Goal: Task Accomplishment & Management: Complete application form

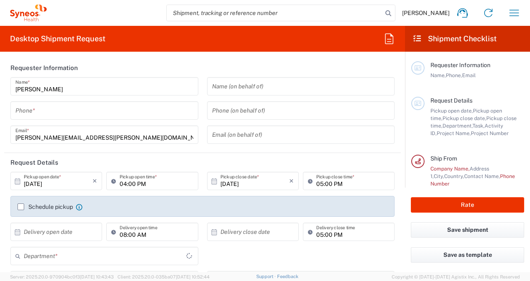
type input "[GEOGRAPHIC_DATA]"
type input "8175"
type input "[GEOGRAPHIC_DATA]"
type input "Syneos Health UK Limited"
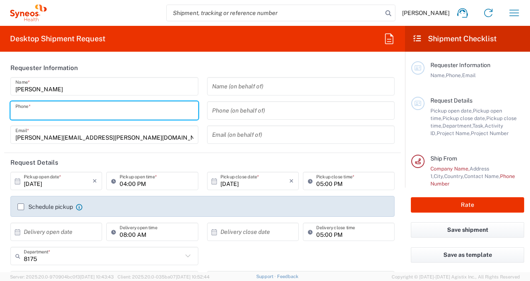
click at [70, 110] on input "tel" at bounding box center [104, 110] width 178 height 15
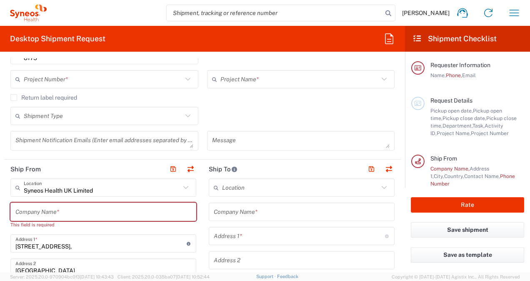
scroll to position [83, 0]
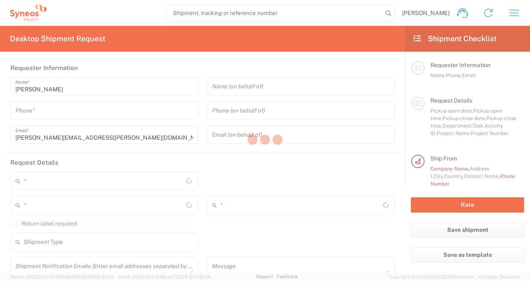
type input "[GEOGRAPHIC_DATA]"
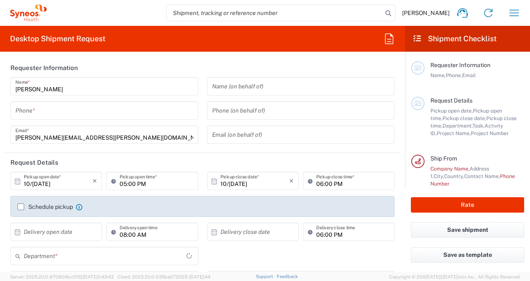
type input "[GEOGRAPHIC_DATA]"
type input "8175"
type input "Syneos Health UK Limited"
drag, startPoint x: 73, startPoint y: 112, endPoint x: 82, endPoint y: 117, distance: 9.5
click at [75, 115] on input "tel" at bounding box center [104, 110] width 178 height 15
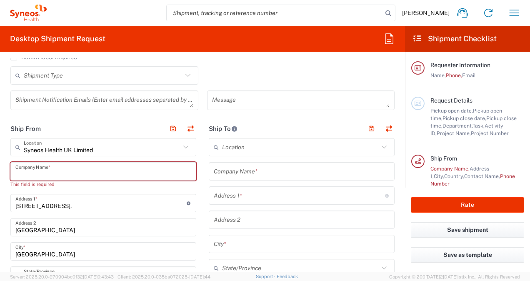
scroll to position [256, 0]
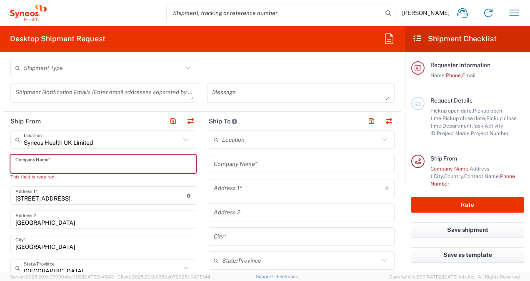
click at [47, 162] on input "text" at bounding box center [103, 164] width 176 height 15
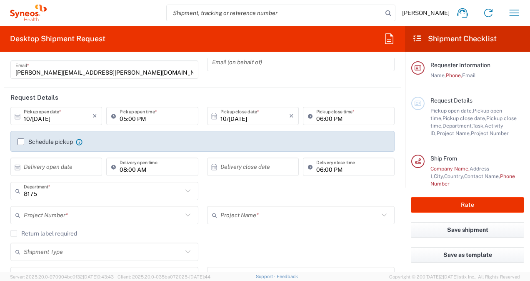
scroll to position [90, 0]
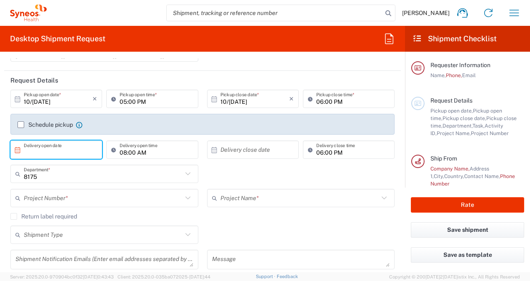
click at [63, 147] on input "text" at bounding box center [58, 149] width 69 height 15
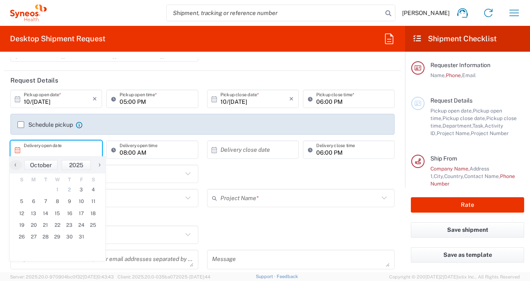
click at [253, 174] on div "8175 Department * 8175 3000 3100 3109 3110 3111 3112 3125 3130 3135 3136 3150 3…" at bounding box center [202, 177] width 393 height 24
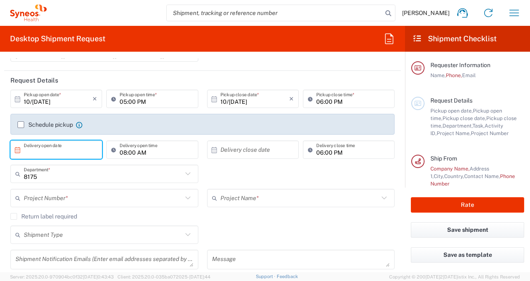
click at [52, 145] on input "text" at bounding box center [58, 149] width 69 height 15
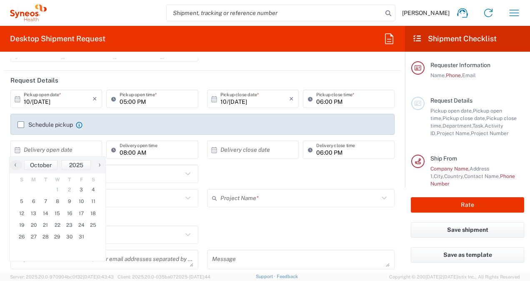
click at [252, 171] on div "8175 Department * 8175 3000 3100 3109 3110 3111 3112 3125 3130 3135 3136 3150 3…" at bounding box center [202, 177] width 393 height 24
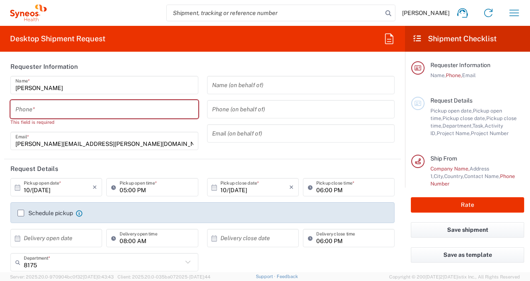
scroll to position [0, 0]
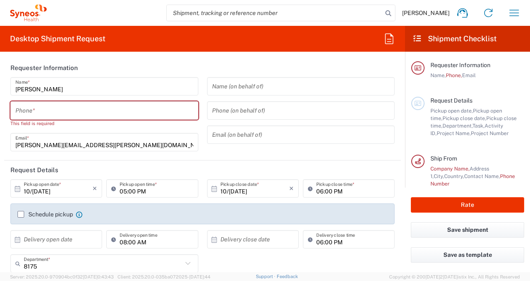
click at [34, 107] on input "tel" at bounding box center [104, 110] width 178 height 15
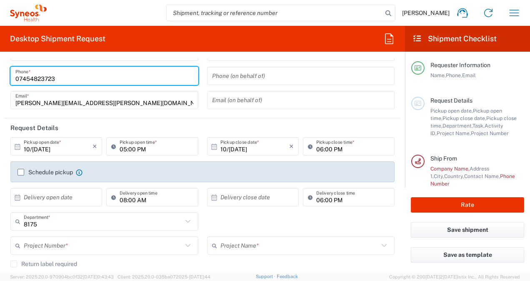
scroll to position [83, 0]
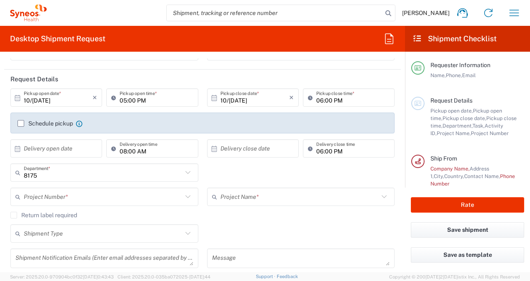
type input "07454823723"
click at [22, 125] on label "Schedule pickup" at bounding box center [44, 123] width 55 height 7
click at [21, 123] on input "Schedule pickup" at bounding box center [21, 123] width 0 height 0
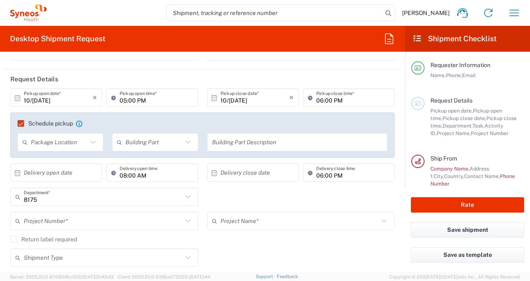
click at [89, 144] on icon at bounding box center [92, 142] width 11 height 11
click at [52, 160] on span "Front" at bounding box center [59, 159] width 83 height 13
type input "Front"
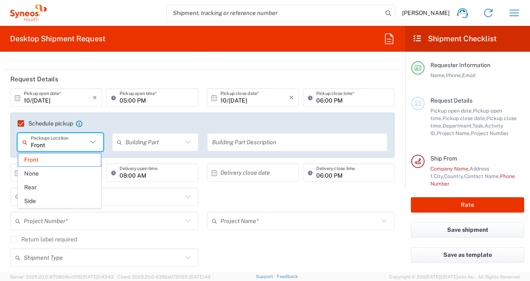
drag, startPoint x: 62, startPoint y: 146, endPoint x: 76, endPoint y: 152, distance: 14.5
click at [64, 146] on input "Front" at bounding box center [59, 142] width 57 height 15
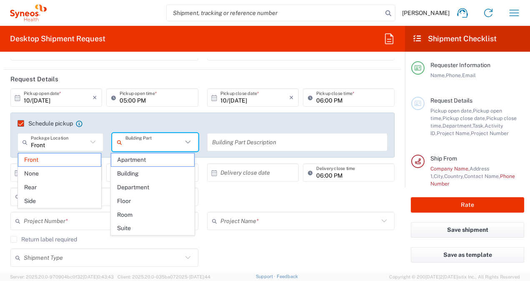
click at [141, 145] on input "text" at bounding box center [153, 142] width 57 height 15
click at [248, 197] on div "8175 Department * 8175 3000 3100 3109 3110 3111 3112 3125 3130 3135 3136 3150 3…" at bounding box center [202, 199] width 393 height 24
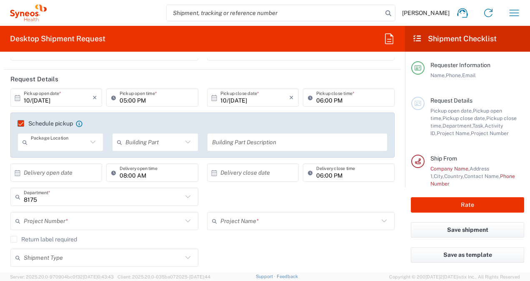
click at [68, 146] on input "text" at bounding box center [59, 142] width 57 height 15
click at [304, 199] on div "8175 Department * 8175 3000 3100 3109 3110 3111 3112 3125 3130 3135 3136 3150 3…" at bounding box center [202, 199] width 393 height 24
type input "Front"
click at [73, 171] on input "text" at bounding box center [58, 172] width 69 height 15
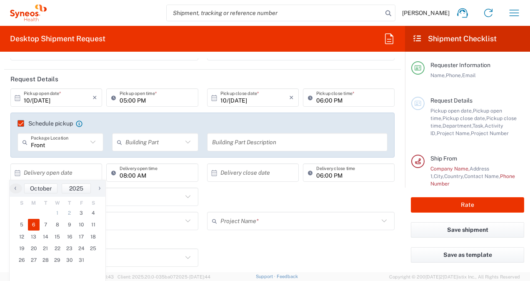
drag, startPoint x: 35, startPoint y: 225, endPoint x: 78, endPoint y: 204, distance: 48.3
click at [36, 225] on span "6" at bounding box center [34, 225] width 12 height 12
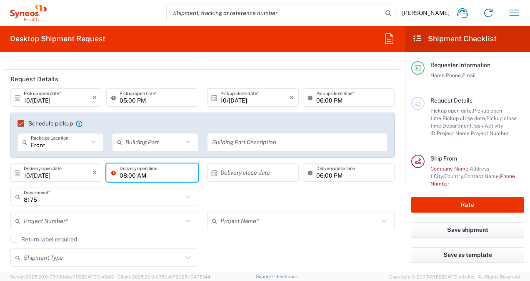
click at [155, 174] on input "08:00 AM" at bounding box center [156, 172] width 73 height 15
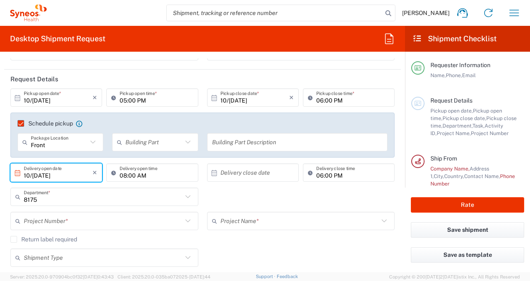
click at [72, 173] on input "10/[DATE]" at bounding box center [58, 172] width 69 height 15
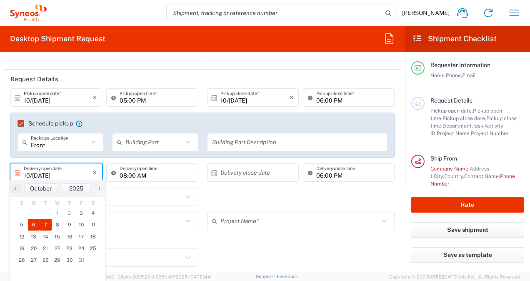
click at [47, 222] on span "7" at bounding box center [46, 225] width 12 height 12
type input "10/[DATE]"
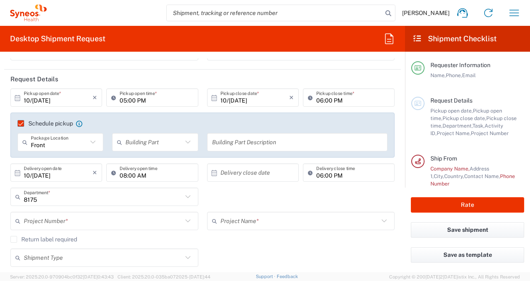
click at [136, 172] on input "08:00 AM" at bounding box center [156, 172] width 73 height 15
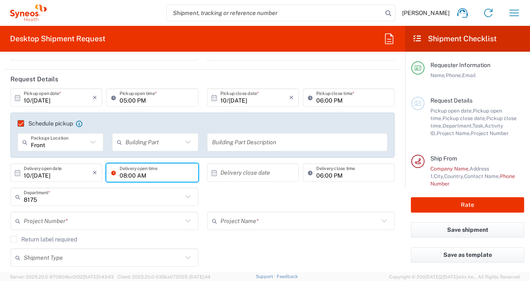
click at [149, 177] on input "08:00 AM" at bounding box center [156, 172] width 73 height 15
drag, startPoint x: 125, startPoint y: 174, endPoint x: 137, endPoint y: 184, distance: 15.7
click at [126, 175] on input "08:00 AM" at bounding box center [156, 172] width 73 height 15
type input "09:00 AM"
click at [122, 220] on input "text" at bounding box center [103, 221] width 159 height 15
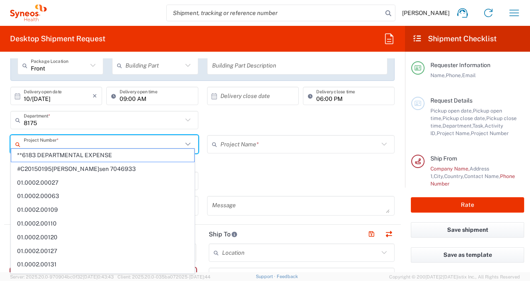
scroll to position [167, 0]
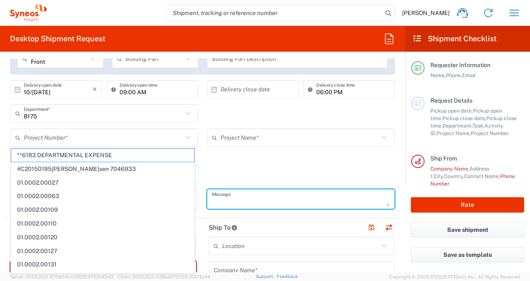
click at [311, 195] on textarea at bounding box center [301, 199] width 178 height 15
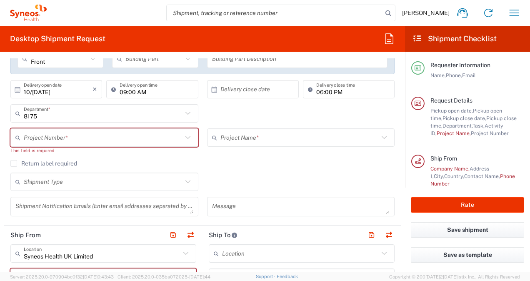
click at [82, 144] on div "Project Number *" at bounding box center [104, 137] width 188 height 18
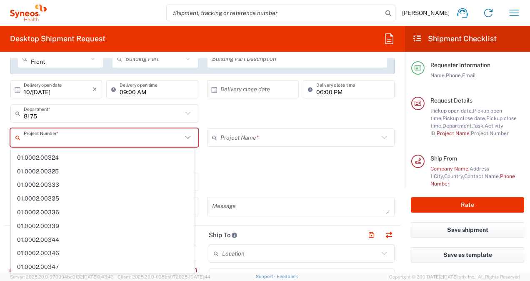
scroll to position [0, 0]
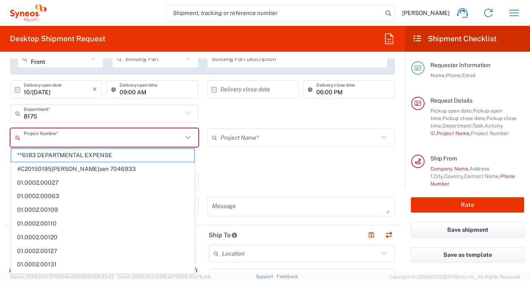
click at [259, 144] on input "text" at bounding box center [299, 137] width 159 height 15
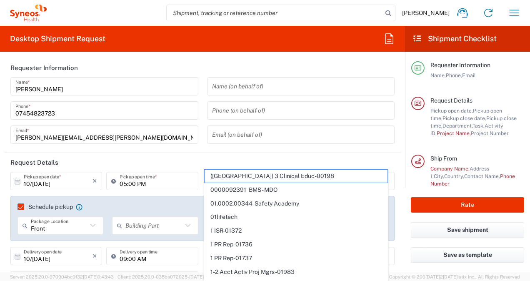
click at [179, 160] on header "Request Details" at bounding box center [202, 162] width 397 height 19
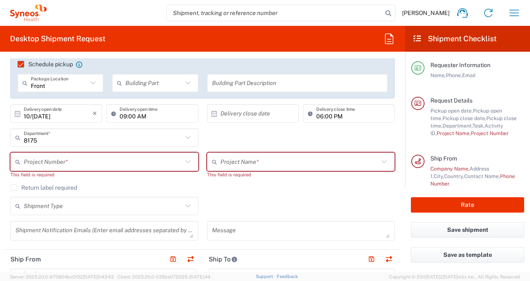
scroll to position [125, 0]
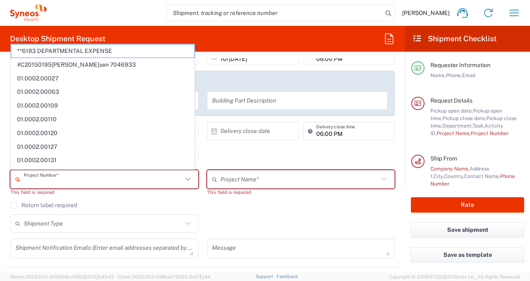
click at [83, 177] on input "text" at bounding box center [103, 179] width 159 height 15
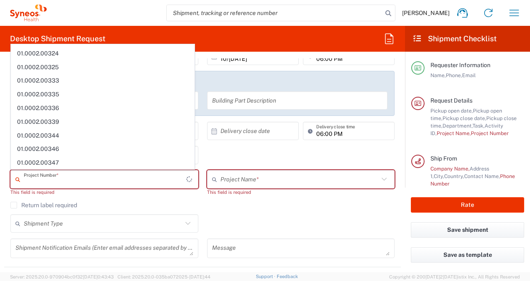
scroll to position [0, 0]
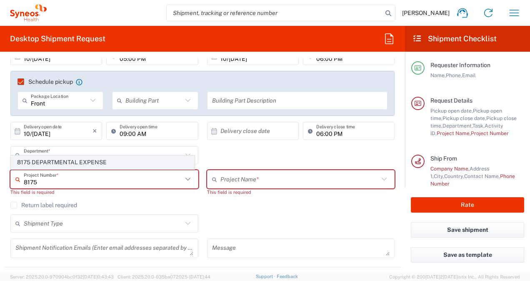
click at [84, 163] on span "8175 DEPARTMENTAL EXPENSE" at bounding box center [102, 162] width 183 height 13
type input "8175 DEPARTMENTAL EXPENSE"
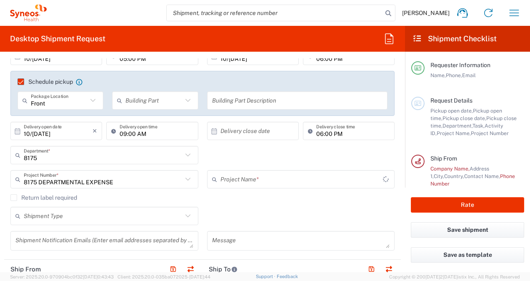
type input "8175 DEPARTMENTAL EXPENSE"
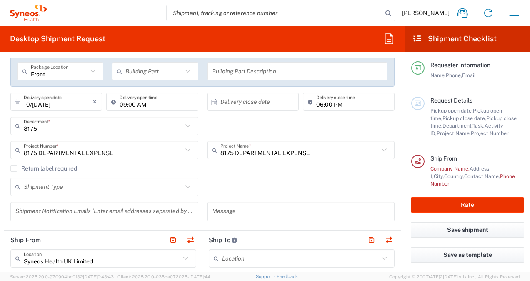
scroll to position [167, 0]
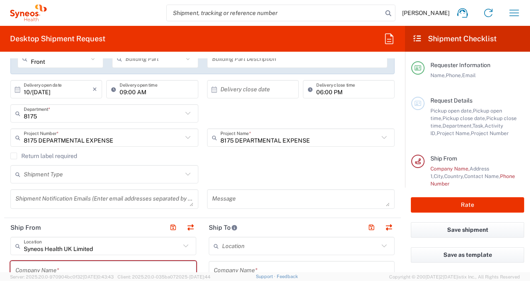
click at [69, 155] on label "Return label required" at bounding box center [43, 155] width 67 height 7
click at [14, 156] on input "Return label required" at bounding box center [14, 156] width 0 height 0
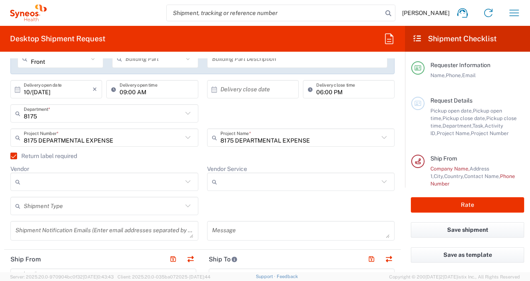
click at [58, 172] on agx-dropdown-control "Vendor DHL FedEx Express UPS" at bounding box center [104, 178] width 188 height 26
click at [14, 155] on label "Return label required" at bounding box center [43, 155] width 67 height 7
click at [10, 156] on input "Return label required" at bounding box center [10, 156] width 0 height 0
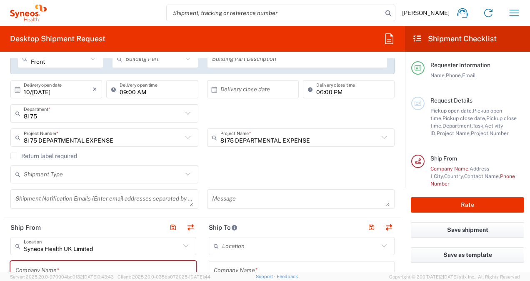
click at [15, 155] on label "Return label required" at bounding box center [43, 155] width 67 height 7
click at [14, 156] on input "Return label required" at bounding box center [14, 156] width 0 height 0
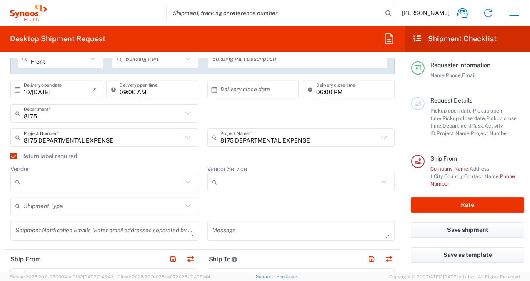
scroll to position [208, 0]
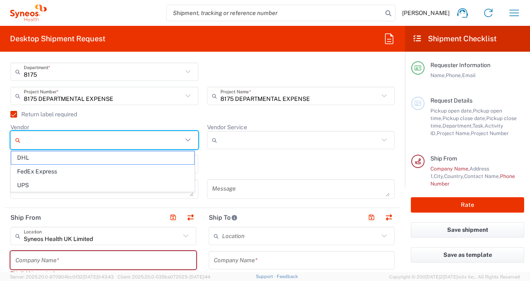
click at [50, 142] on input "Vendor" at bounding box center [103, 139] width 159 height 13
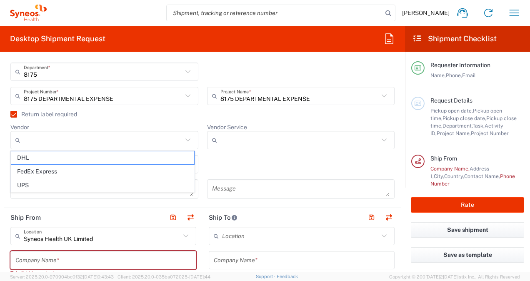
click at [115, 114] on agx-checkbox-control "Return label required" at bounding box center [202, 114] width 384 height 7
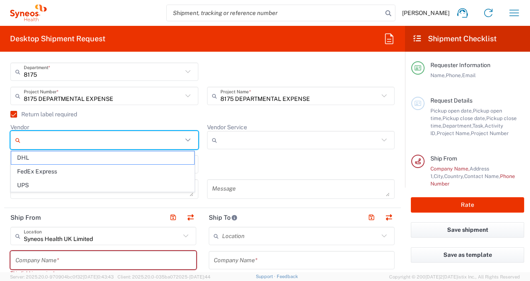
click at [46, 141] on input "Vendor" at bounding box center [103, 139] width 159 height 13
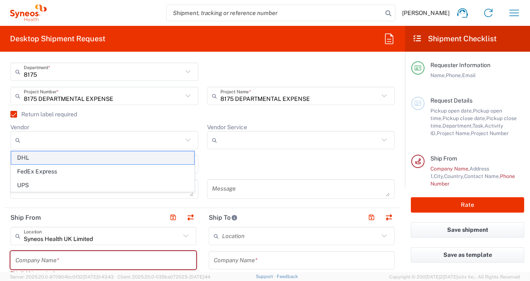
click at [32, 158] on span "DHL" at bounding box center [102, 157] width 183 height 13
type input "DHL"
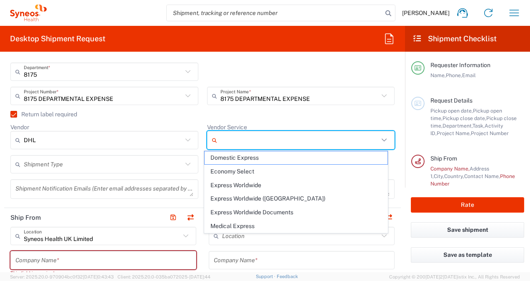
click at [233, 141] on input "Vendor Service" at bounding box center [299, 139] width 159 height 13
drag, startPoint x: 244, startPoint y: 157, endPoint x: 170, endPoint y: 180, distance: 76.8
click at [244, 157] on span "Domestic Express" at bounding box center [296, 157] width 183 height 13
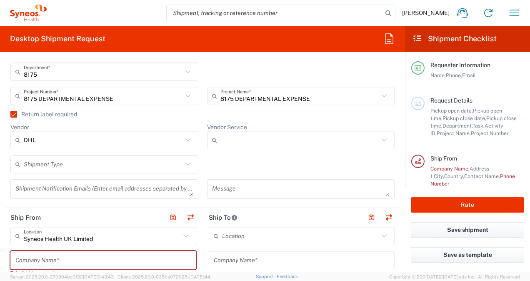
type input "Domestic Express"
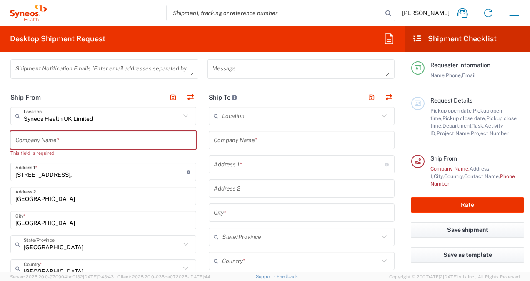
scroll to position [333, 0]
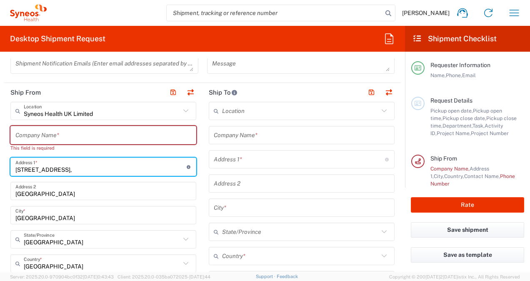
drag, startPoint x: 64, startPoint y: 167, endPoint x: 2, endPoint y: 167, distance: 62.1
click at [2, 167] on form "Requester Informatio[PERSON_NAME] Name * [PHONE_NUMBER] Phone * [EMAIL_ADDRESS]…" at bounding box center [202, 165] width 405 height 214
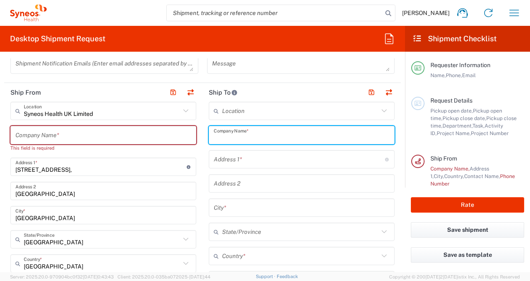
click at [262, 132] on input "text" at bounding box center [302, 135] width 176 height 15
click at [241, 109] on input "text" at bounding box center [300, 111] width 157 height 15
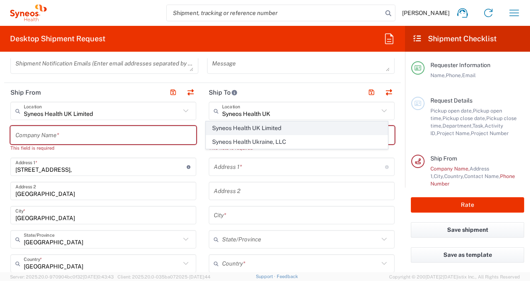
click at [279, 128] on span "Syneos Health UK Limited" at bounding box center [296, 128] width 181 height 13
type input "Syneos Health UK Limited"
type input "[STREET_ADDRESS],"
type input "[GEOGRAPHIC_DATA]"
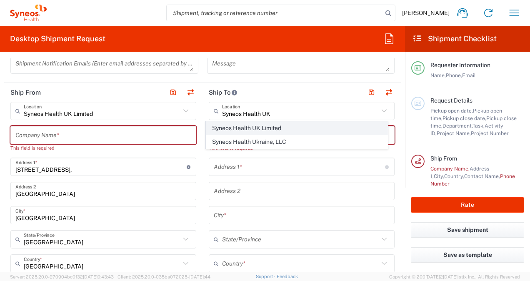
type input "[GEOGRAPHIC_DATA]"
type input "GU14 7BF"
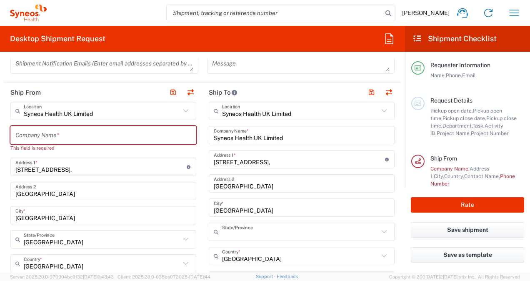
type input "[GEOGRAPHIC_DATA]"
click at [67, 168] on input "[STREET_ADDRESS]," at bounding box center [100, 167] width 171 height 15
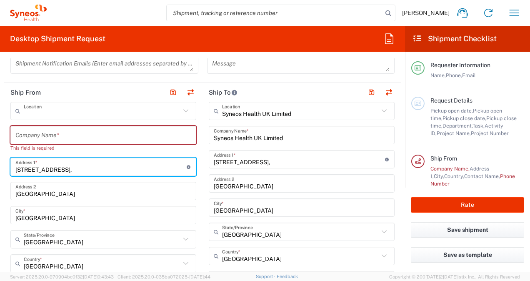
click at [102, 111] on input "text" at bounding box center [102, 111] width 157 height 15
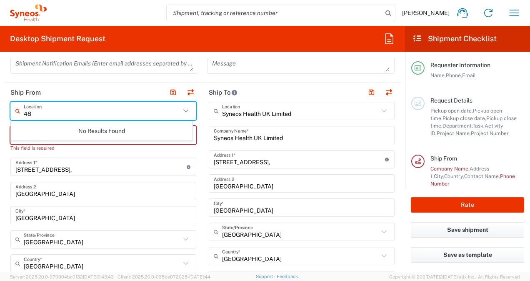
type input "4"
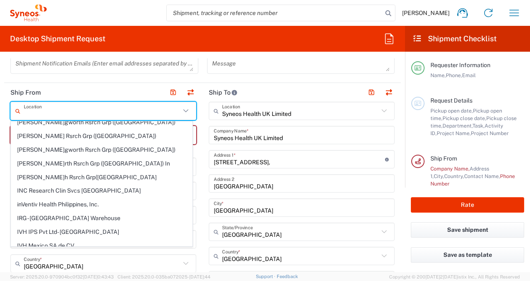
scroll to position [0, 0]
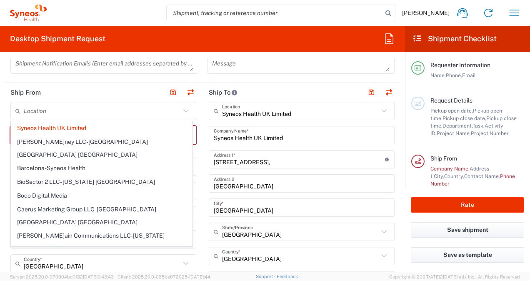
click at [123, 92] on header "Ship From" at bounding box center [103, 92] width 198 height 19
type input "Syneos Health UK Limited"
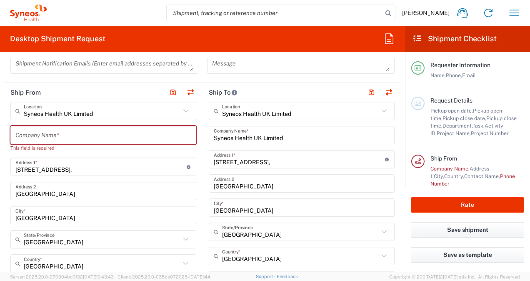
click at [65, 130] on input "text" at bounding box center [103, 135] width 176 height 15
type input "S"
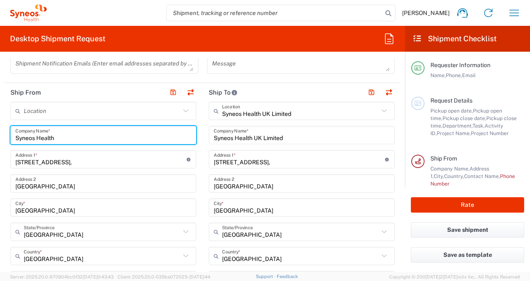
type input "Syneos Health"
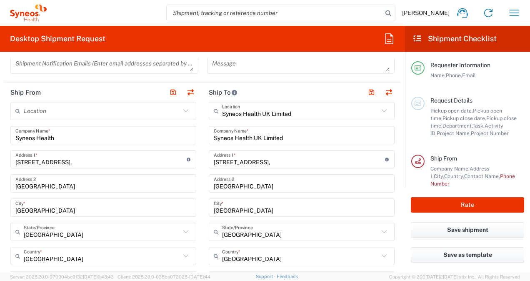
click at [50, 166] on div "[STREET_ADDRESS], Address 1 * For cross streets use street names with '&' or 'a…" at bounding box center [103, 159] width 186 height 18
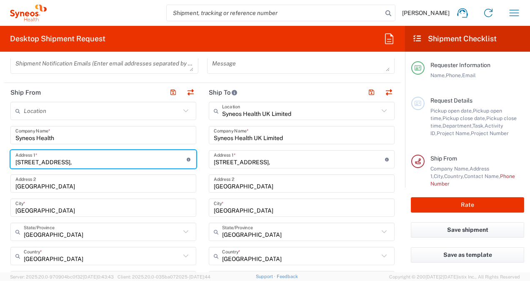
drag, startPoint x: 79, startPoint y: 164, endPoint x: 11, endPoint y: 162, distance: 67.9
click at [11, 162] on div "[STREET_ADDRESS], Address 1 * For cross streets use street names with '&' or 'a…" at bounding box center [103, 159] width 186 height 18
type input "3"
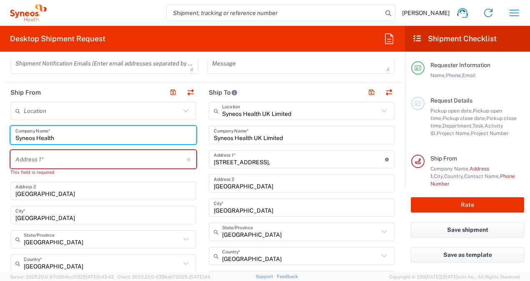
click at [67, 141] on input "Syneos Health" at bounding box center [103, 135] width 176 height 15
drag, startPoint x: 66, startPoint y: 138, endPoint x: 2, endPoint y: 139, distance: 64.2
click at [0, 140] on html "[PERSON_NAME] Home Shipment estimator Shipment tracking Desktop shipment reques…" at bounding box center [265, 140] width 530 height 281
type input "[PERSON_NAME]"
click at [31, 155] on input "text" at bounding box center [100, 159] width 171 height 15
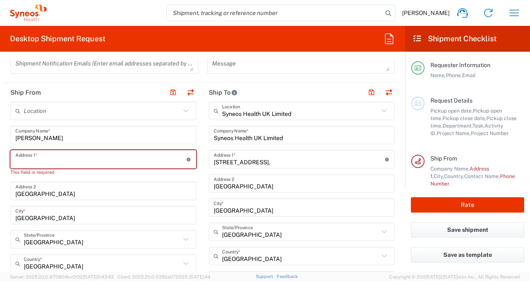
type input "48 Silverbirch wynd"
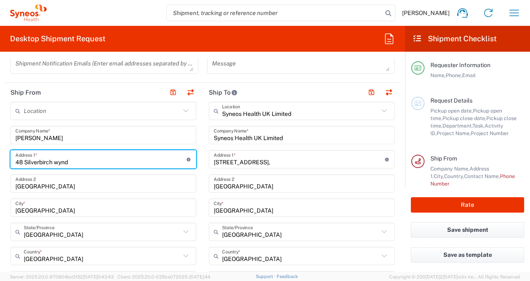
click at [63, 183] on input "[GEOGRAPHIC_DATA]" at bounding box center [103, 183] width 176 height 15
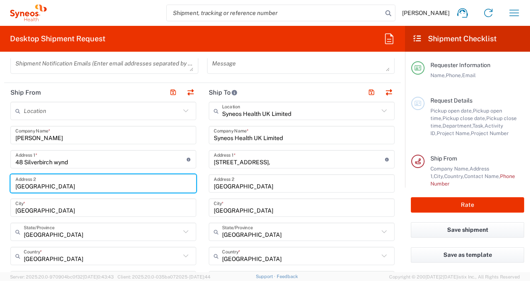
drag, startPoint x: 98, startPoint y: 188, endPoint x: -2, endPoint y: 187, distance: 100.0
click at [0, 187] on html "[PERSON_NAME] Home Shipment estimator Shipment tracking Desktop shipment reques…" at bounding box center [265, 140] width 530 height 281
type input "[GEOGRAPHIC_DATA]"
drag, startPoint x: 57, startPoint y: 184, endPoint x: 15, endPoint y: 184, distance: 42.5
click at [15, 184] on div "[GEOGRAPHIC_DATA] Address 2" at bounding box center [103, 183] width 186 height 18
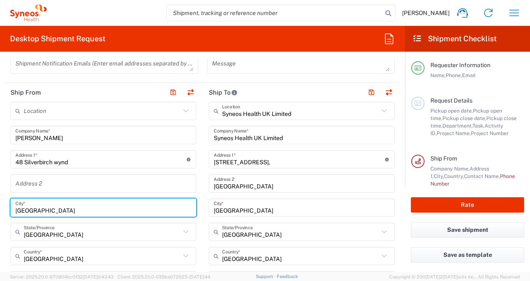
click at [46, 210] on input "[GEOGRAPHIC_DATA]" at bounding box center [103, 207] width 176 height 15
drag, startPoint x: 48, startPoint y: 210, endPoint x: -2, endPoint y: 207, distance: 49.6
click at [0, 207] on html "[PERSON_NAME] Home Shipment estimator Shipment tracking Desktop shipment reques…" at bounding box center [265, 140] width 530 height 281
paste input "[GEOGRAPHIC_DATA]"
type input "[GEOGRAPHIC_DATA]"
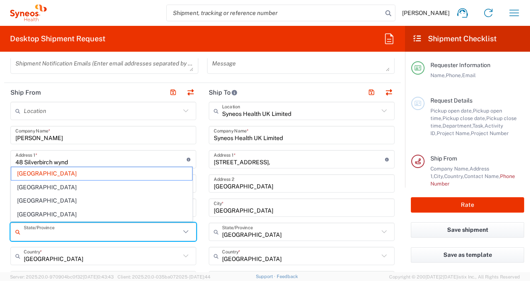
click at [57, 232] on input "text" at bounding box center [102, 232] width 157 height 15
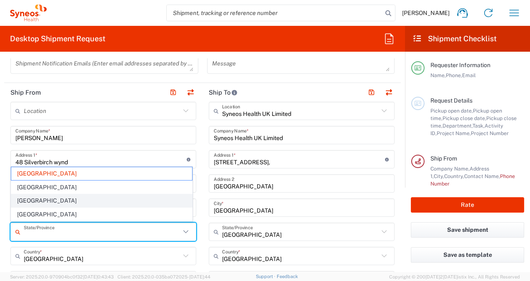
click at [35, 201] on span "[GEOGRAPHIC_DATA]" at bounding box center [101, 200] width 181 height 13
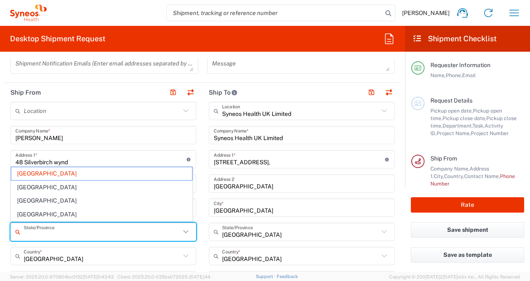
type input "[GEOGRAPHIC_DATA]"
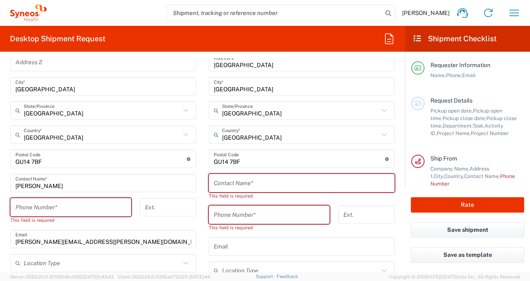
scroll to position [458, 0]
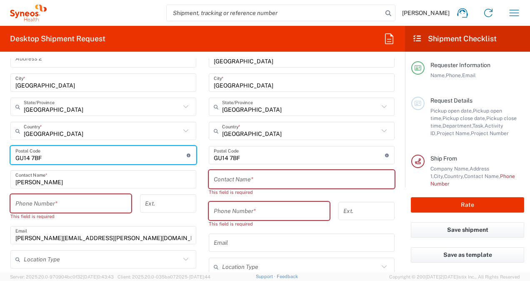
drag, startPoint x: 46, startPoint y: 159, endPoint x: 7, endPoint y: 159, distance: 38.3
click at [7, 159] on main "Location [PERSON_NAME]ney LLC-[GEOGRAPHIC_DATA] [GEOGRAPHIC_DATA] [GEOGRAPHIC_D…" at bounding box center [103, 180] width 198 height 406
type input "PA14 6QY"
click at [27, 198] on input "tel" at bounding box center [70, 203] width 111 height 15
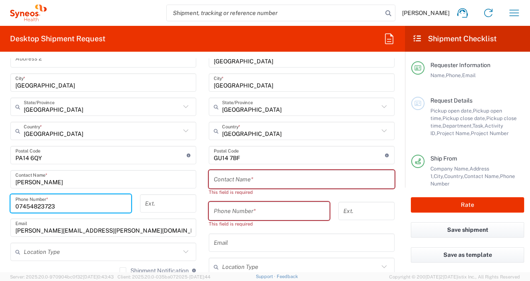
type input "07454823723"
click at [217, 178] on input "text" at bounding box center [302, 179] width 176 height 15
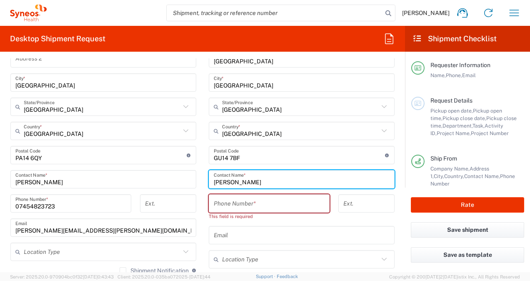
type input "[PERSON_NAME]"
click at [229, 186] on div "[PERSON_NAME] Contact Name *" at bounding box center [302, 179] width 186 height 18
click at [223, 207] on input "tel" at bounding box center [269, 203] width 111 height 15
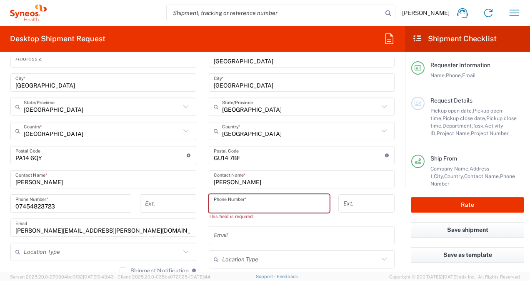
paste input "01276481096"
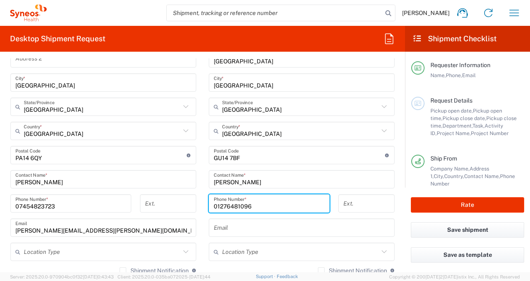
type input "01276481096"
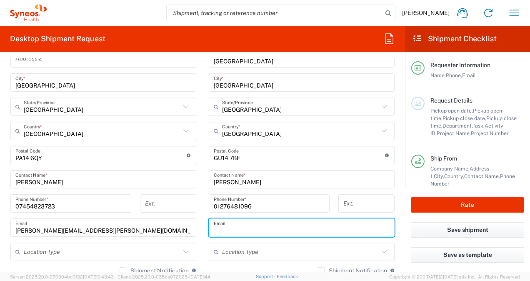
drag, startPoint x: 245, startPoint y: 227, endPoint x: 233, endPoint y: 236, distance: 15.0
click at [245, 227] on input "text" at bounding box center [302, 227] width 176 height 15
paste input "[PERSON_NAME][EMAIL_ADDRESS][DOMAIN_NAME]"
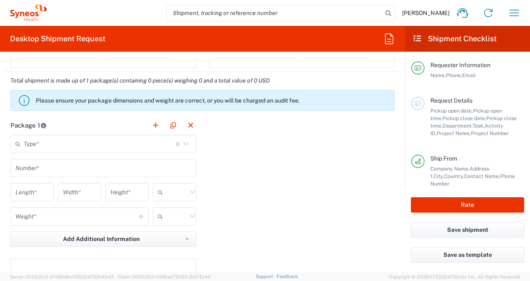
scroll to position [791, 0]
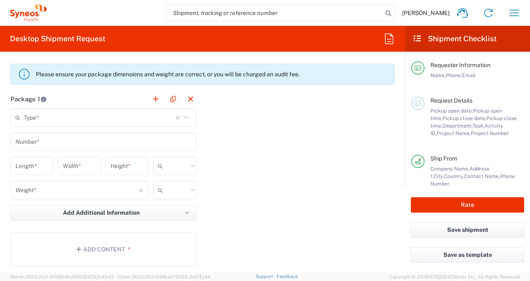
type input "[PERSON_NAME][EMAIL_ADDRESS][DOMAIN_NAME]"
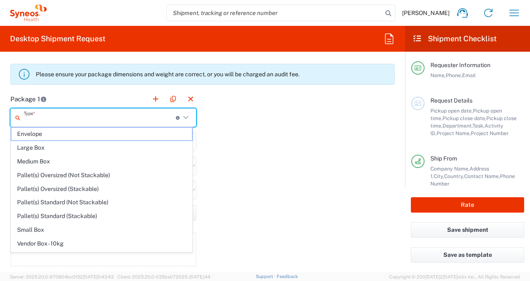
click at [117, 115] on input "text" at bounding box center [100, 117] width 152 height 15
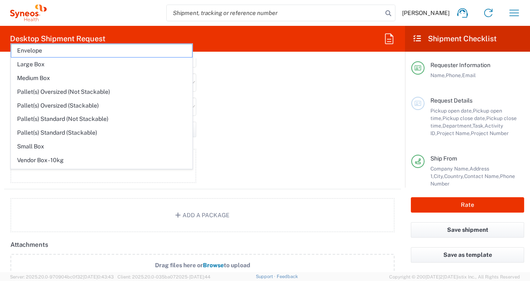
scroll to position [22, 0]
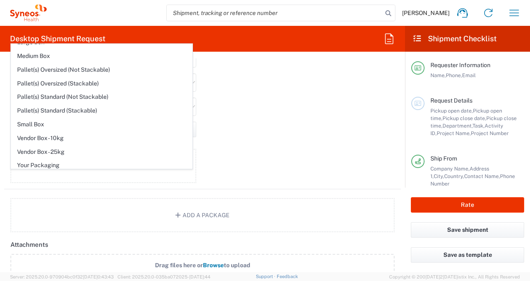
click at [245, 139] on div "Package 1 Type * Material used to package goods Envelope Large Box Medium Box P…" at bounding box center [202, 97] width 397 height 183
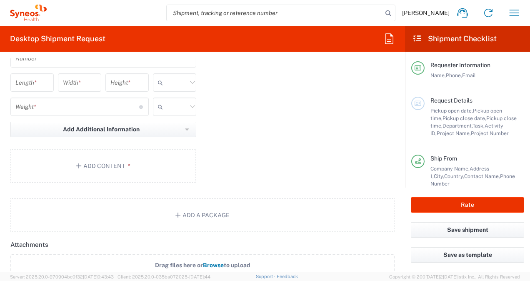
scroll to position [841, 0]
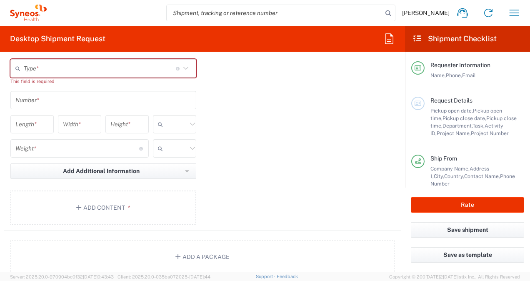
click at [71, 143] on input "number" at bounding box center [77, 148] width 124 height 15
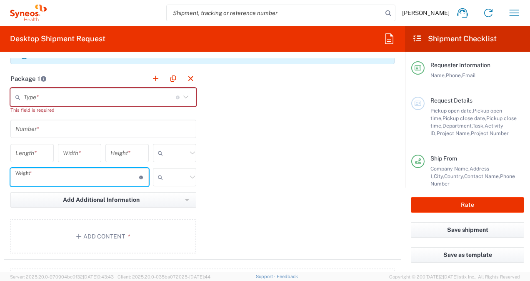
scroll to position [799, 0]
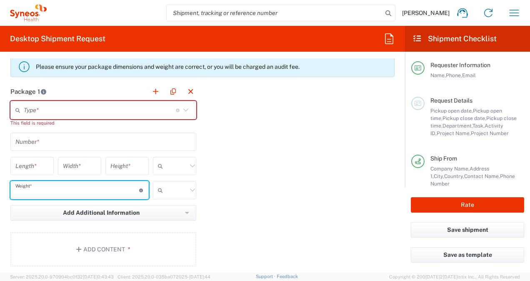
click at [77, 110] on input "text" at bounding box center [100, 110] width 152 height 15
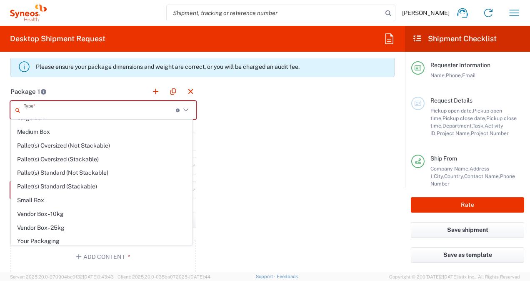
scroll to position [0, 0]
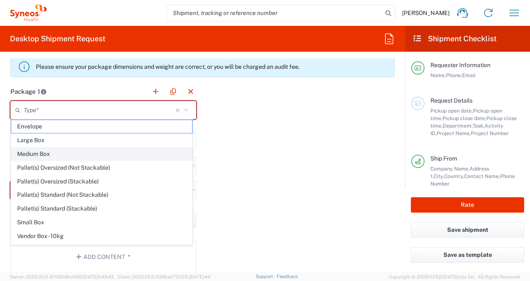
click at [48, 153] on span "Medium Box" at bounding box center [101, 153] width 181 height 13
type input "Medium Box"
type input "13"
type input "11.5"
type input "2.5"
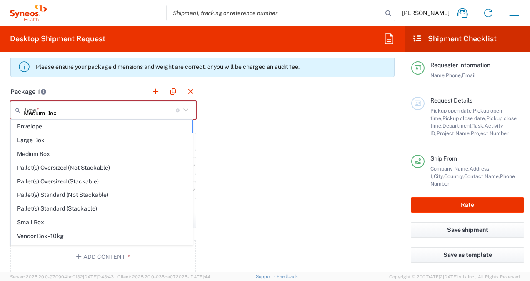
type input "in"
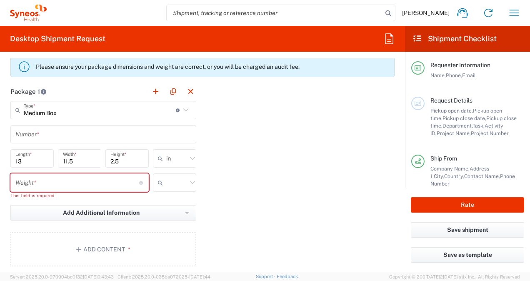
click at [49, 132] on input "text" at bounding box center [103, 134] width 176 height 15
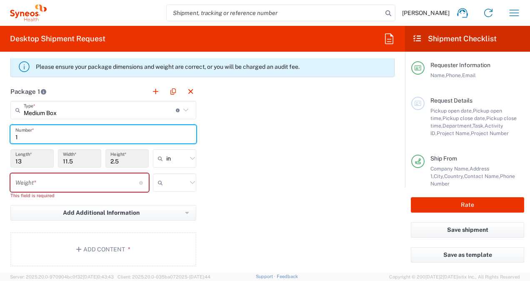
type input "1"
click at [233, 195] on div "Package 1 Medium Box Type * Material used to package goods Envelope Large Box M…" at bounding box center [202, 177] width 397 height 190
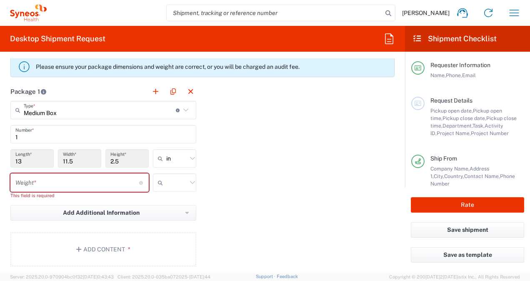
click at [77, 173] on div "Weight * Total weight of package(s) in pounds or kilograms" at bounding box center [79, 182] width 138 height 18
click at [75, 182] on input "number" at bounding box center [77, 182] width 124 height 15
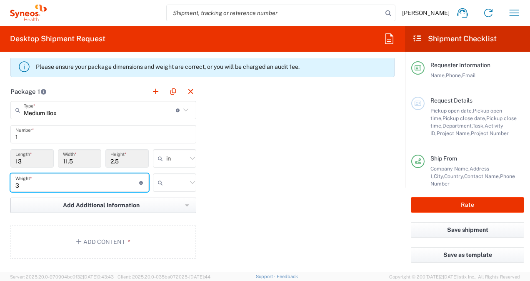
drag, startPoint x: 23, startPoint y: 183, endPoint x: 57, endPoint y: 204, distance: 39.4
click at [12, 185] on div "3 Weight * Total weight of package(s) in pounds or kilograms" at bounding box center [79, 182] width 138 height 18
type input "5"
click at [187, 181] on icon at bounding box center [192, 182] width 11 height 11
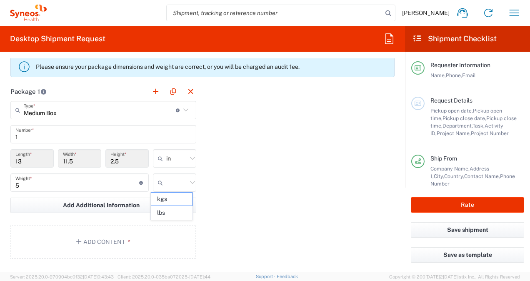
click at [190, 179] on icon at bounding box center [192, 182] width 11 height 11
click at [170, 200] on span "kgs" at bounding box center [171, 198] width 41 height 13
type input "kgs"
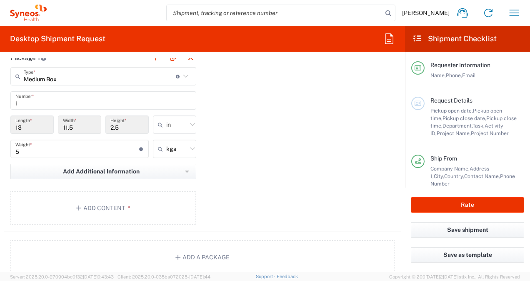
scroll to position [841, 0]
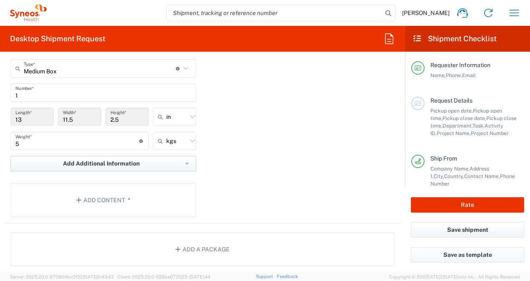
click at [185, 164] on icon "button" at bounding box center [187, 164] width 4 height 6
click at [182, 165] on button "Add Additional Information" at bounding box center [103, 163] width 186 height 15
drag, startPoint x: 227, startPoint y: 186, endPoint x: 145, endPoint y: 190, distance: 81.7
click at [227, 187] on div "Package 1 Medium Box Type * Material used to package goods Envelope Large Box M…" at bounding box center [202, 131] width 397 height 183
click at [100, 201] on button "Add Content *" at bounding box center [103, 200] width 186 height 34
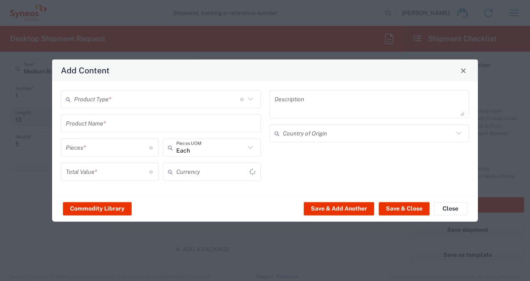
type input "US Dollar"
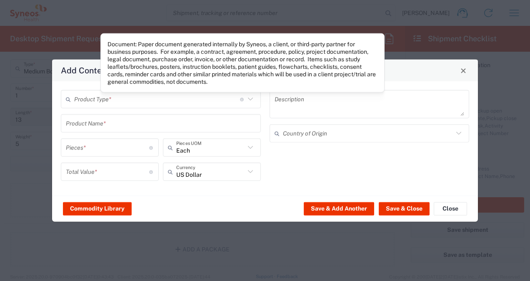
click at [247, 100] on icon at bounding box center [250, 99] width 11 height 11
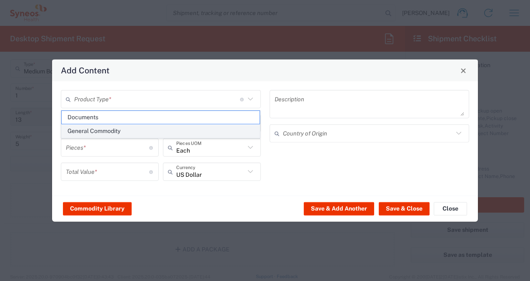
click at [118, 132] on span "General Commodity" at bounding box center [161, 131] width 198 height 13
type input "General Commodity"
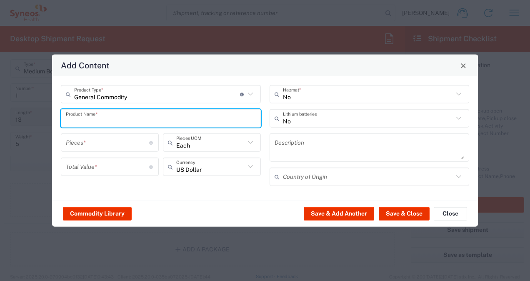
click at [111, 122] on input "text" at bounding box center [161, 118] width 190 height 15
click at [99, 125] on input "Len" at bounding box center [161, 118] width 190 height 15
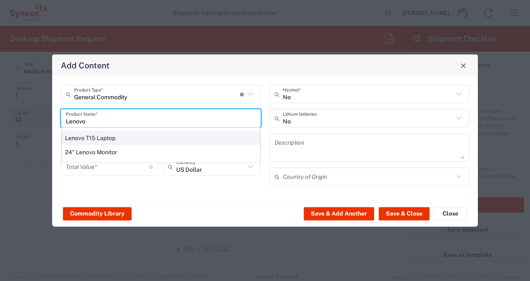
click at [100, 137] on div "Lenovo T15 Laptop" at bounding box center [161, 138] width 198 height 14
type input "Lenovo T15 Laptop"
type textarea "Lenovo T15 Laptop"
type input "[GEOGRAPHIC_DATA]"
type input "Yes"
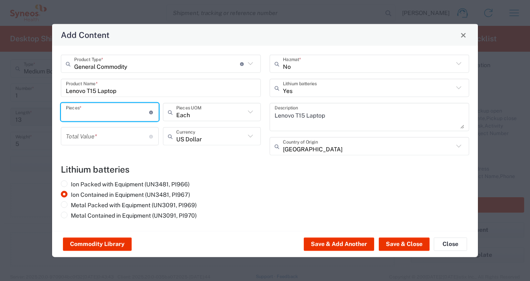
click at [106, 112] on input "number" at bounding box center [107, 112] width 83 height 15
type input "1"
drag, startPoint x: 108, startPoint y: 137, endPoint x: 124, endPoint y: 143, distance: 17.2
click at [107, 137] on input "number" at bounding box center [107, 136] width 83 height 15
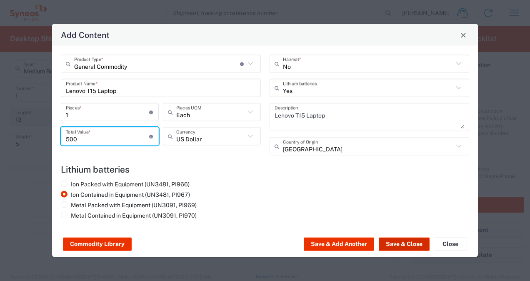
type input "500"
click at [404, 243] on button "Save & Close" at bounding box center [404, 243] width 51 height 13
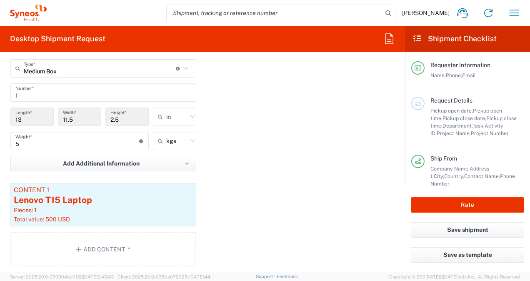
click at [272, 163] on div "Package 1 Medium Box Type * Material used to package goods Envelope Large Box M…" at bounding box center [202, 156] width 397 height 232
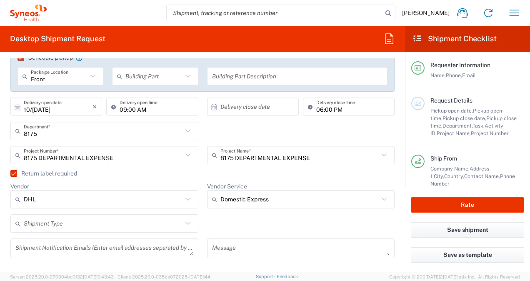
scroll to position [167, 0]
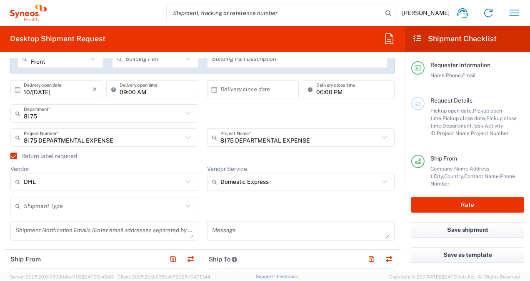
click at [322, 87] on input "06:00 PM" at bounding box center [352, 89] width 73 height 15
click at [237, 114] on div "8175 Department * 8175 3000 3100 3109 3110 3111 3112 3125 3130 3135 3136 3150 3…" at bounding box center [202, 116] width 393 height 24
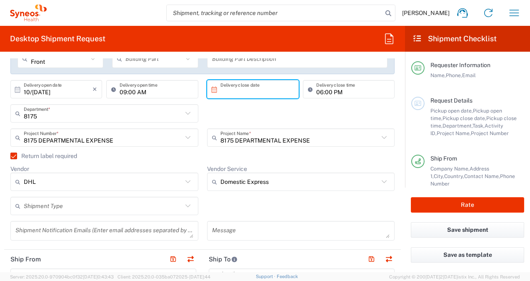
drag, startPoint x: 222, startPoint y: 87, endPoint x: 227, endPoint y: 95, distance: 9.1
click at [222, 86] on input "text" at bounding box center [254, 89] width 69 height 15
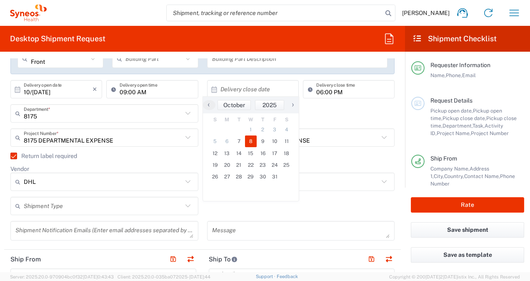
click at [253, 142] on span "8" at bounding box center [251, 141] width 12 height 12
type input "10/[DATE]"
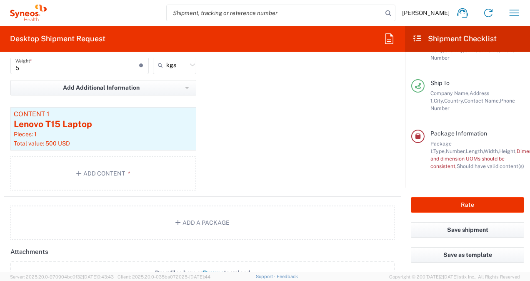
scroll to position [0, 0]
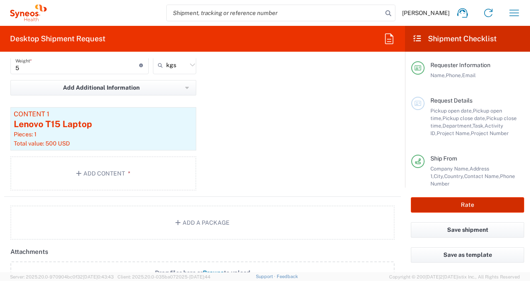
click at [463, 201] on button "Rate" at bounding box center [467, 204] width 113 height 15
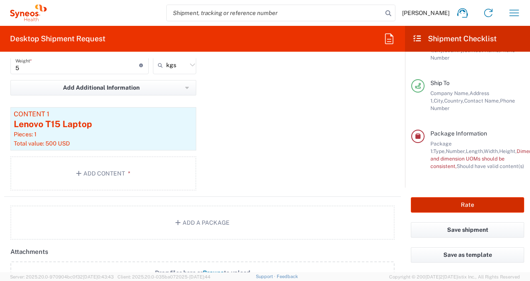
scroll to position [132, 0]
type input "8175 DEPARTMENTAL EXPENSE"
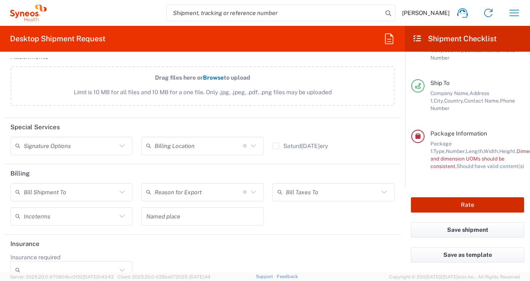
scroll to position [1125, 0]
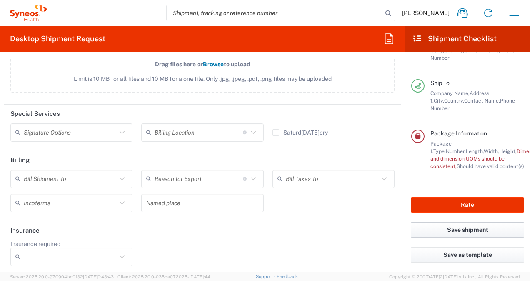
click at [464, 230] on button "Save shipment" at bounding box center [467, 229] width 113 height 15
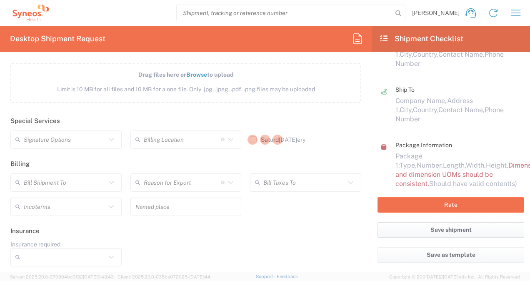
scroll to position [132, 0]
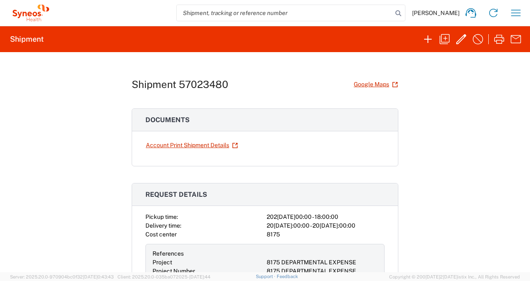
click at [290, 13] on input "search" at bounding box center [285, 13] width 216 height 16
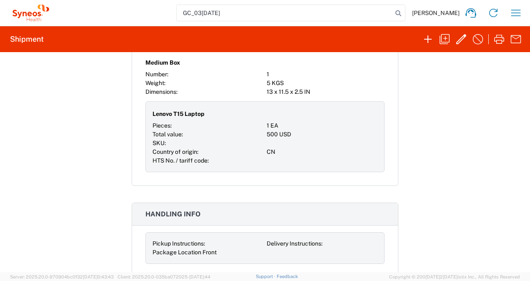
scroll to position [590, 0]
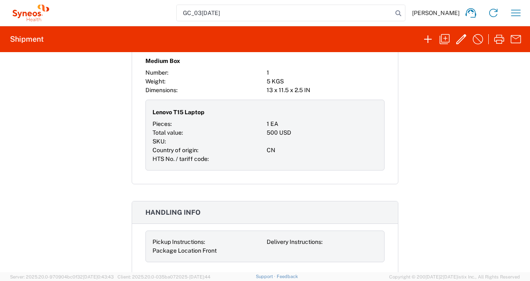
type input "GC_03[DATE]"
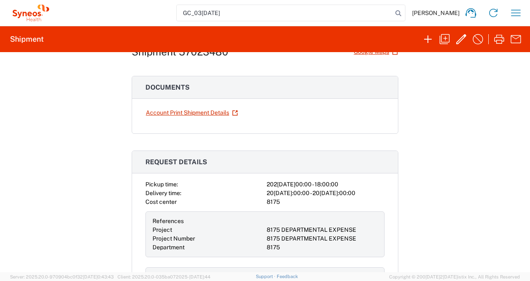
scroll to position [0, 0]
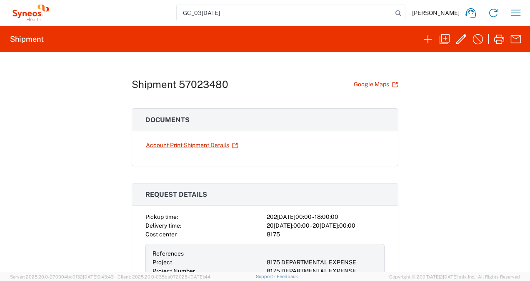
click at [450, 135] on div "Shipment 57023480 Google Maps Documents Account Print Shipment Details Request …" at bounding box center [265, 162] width 530 height 220
click at [460, 37] on icon "button" at bounding box center [460, 38] width 13 height 13
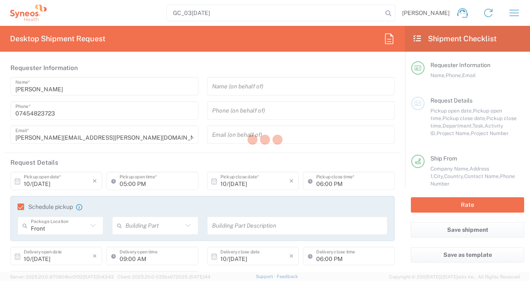
type input "8175 DEPARTMENTAL EXPENSE"
type input "Domestic Express"
type input "[GEOGRAPHIC_DATA]"
type input "Medium Box"
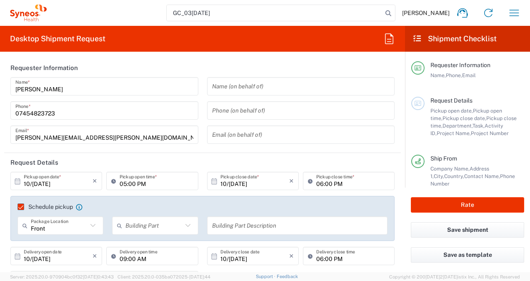
type input "8175 DEPARTMENTAL EXPENSE"
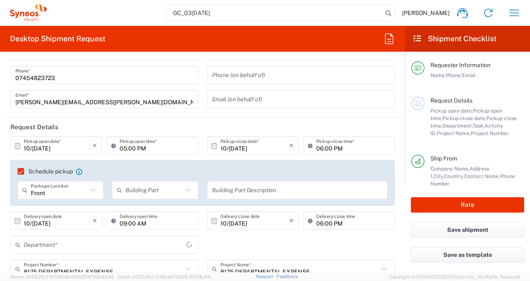
scroll to position [83, 0]
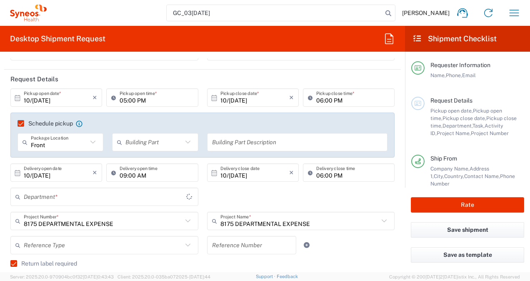
type input "8175"
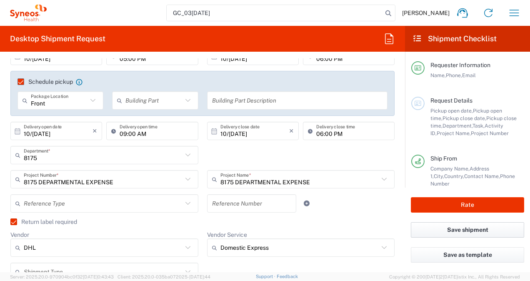
click at [471, 231] on button "Save shipment" at bounding box center [467, 229] width 113 height 15
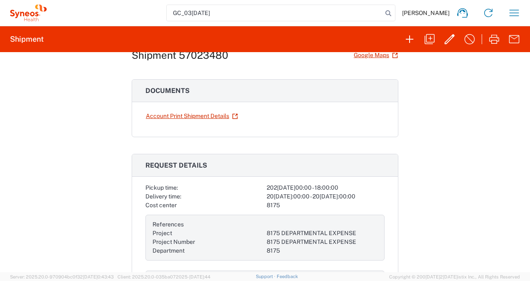
scroll to position [42, 0]
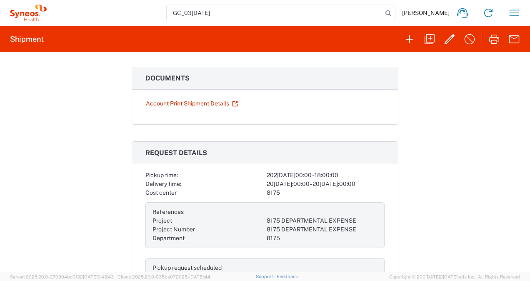
click at [177, 101] on link "Account Print Shipment Details" at bounding box center [191, 103] width 93 height 15
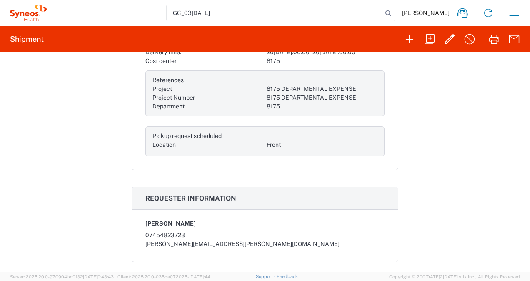
scroll to position [0, 0]
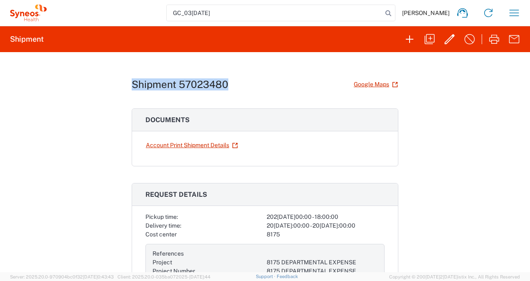
drag, startPoint x: 227, startPoint y: 85, endPoint x: 118, endPoint y: 87, distance: 109.1
click at [118, 87] on div "Shipment 57023480 Google Maps Documents Account Print Shipment Details Request …" at bounding box center [265, 162] width 530 height 220
copy h1 "Shipment 57023480"
click at [505, 172] on div "Shipment 57023480 Google Maps Documents Account Print Shipment Details Request …" at bounding box center [265, 162] width 530 height 220
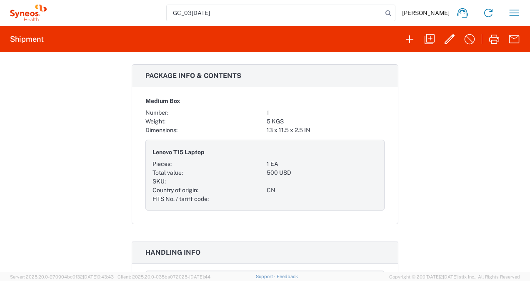
scroll to position [590, 0]
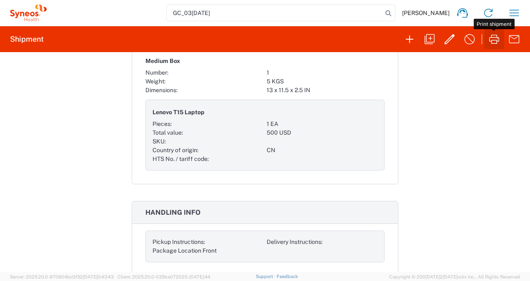
click at [494, 40] on icon "button" at bounding box center [493, 38] width 13 height 13
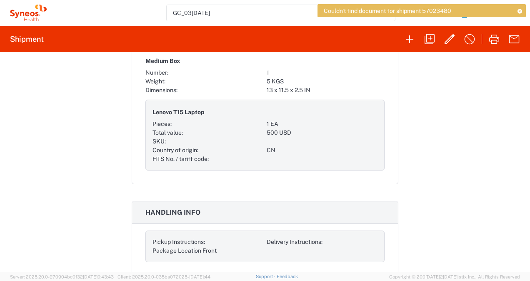
click at [455, 127] on div "Shipment 57023480 Google Maps Documents Account Print Shipment Details Request …" at bounding box center [265, 162] width 530 height 220
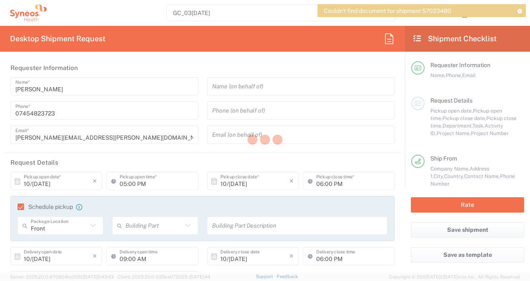
type input "8175 DEPARTMENTAL EXPENSE"
type input "Domestic Express"
type input "[GEOGRAPHIC_DATA]"
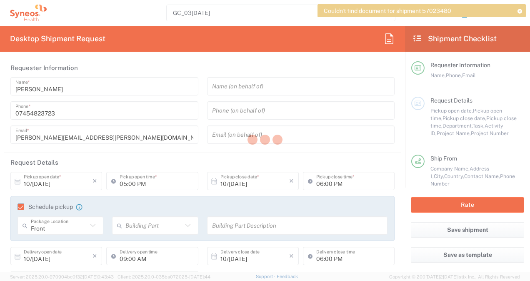
type input "Medium Box"
type input "8175"
